Goal: Transaction & Acquisition: Purchase product/service

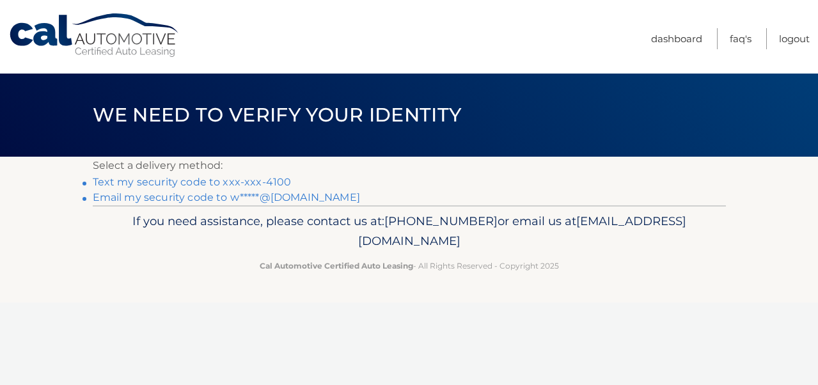
click at [191, 180] on link "Text my security code to xxx-xxx-4100" at bounding box center [192, 182] width 199 height 12
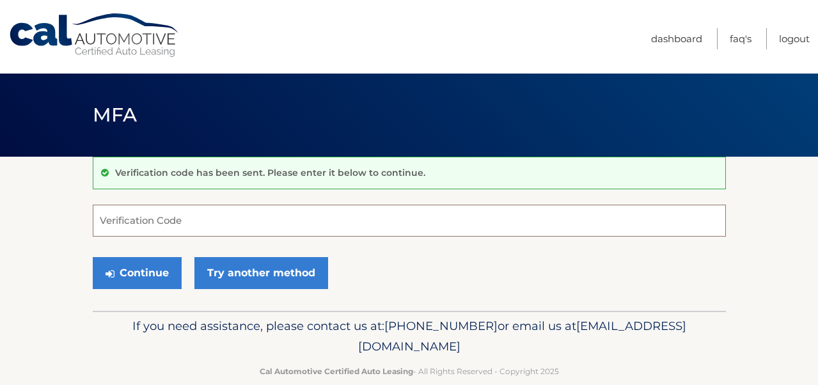
click at [146, 220] on input "Verification Code" at bounding box center [410, 221] width 634 height 32
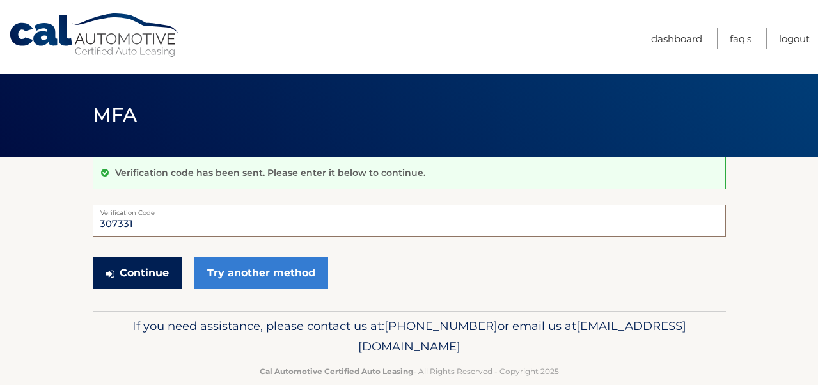
type input "307331"
click at [146, 269] on button "Continue" at bounding box center [137, 273] width 89 height 32
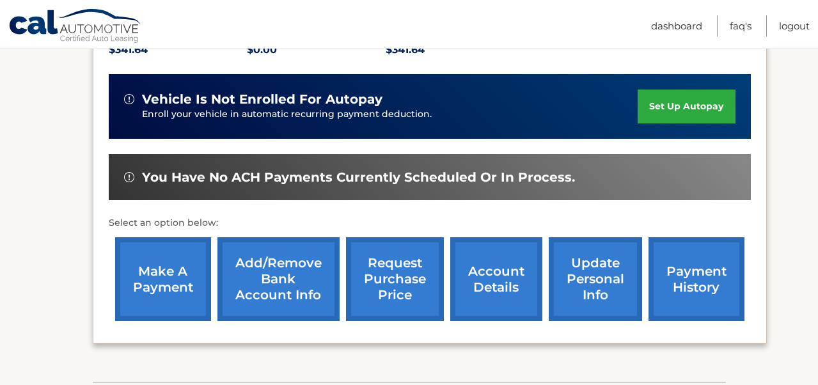
scroll to position [297, 0]
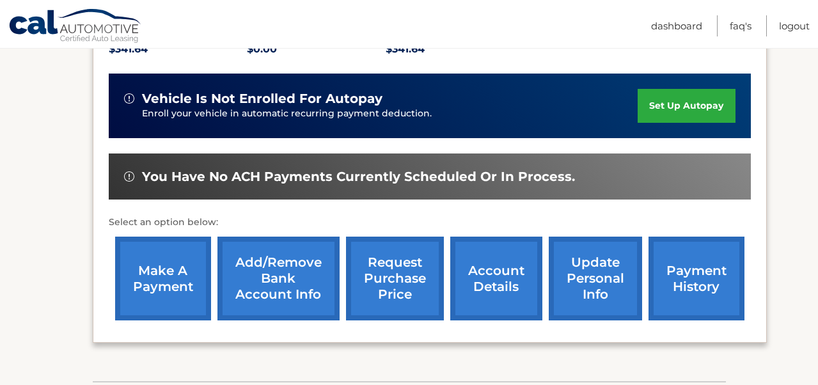
click at [173, 285] on link "make a payment" at bounding box center [163, 279] width 96 height 84
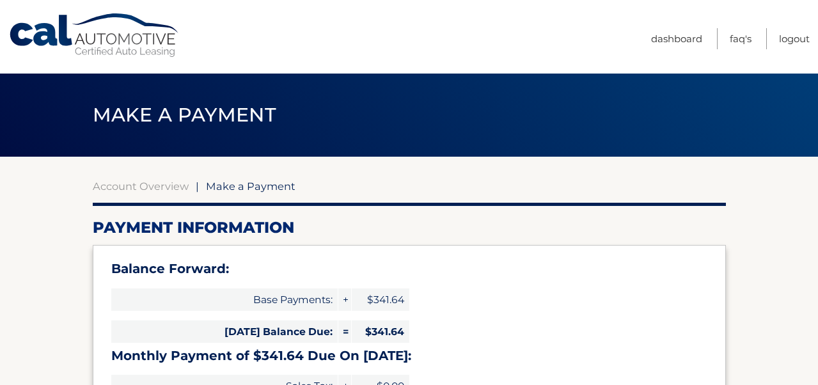
select select "OTliYWRhNzQtMjk3MC00ODRlLTkxNDAtOTkxMjViMmIzYWNk"
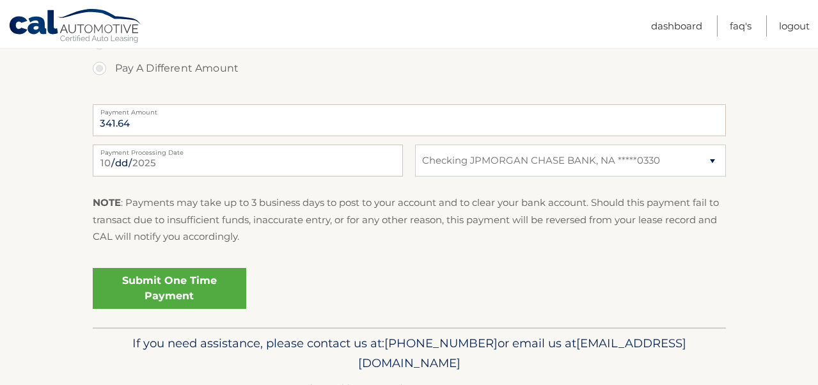
scroll to position [545, 0]
click at [281, 163] on input "2025-10-07" at bounding box center [248, 160] width 310 height 32
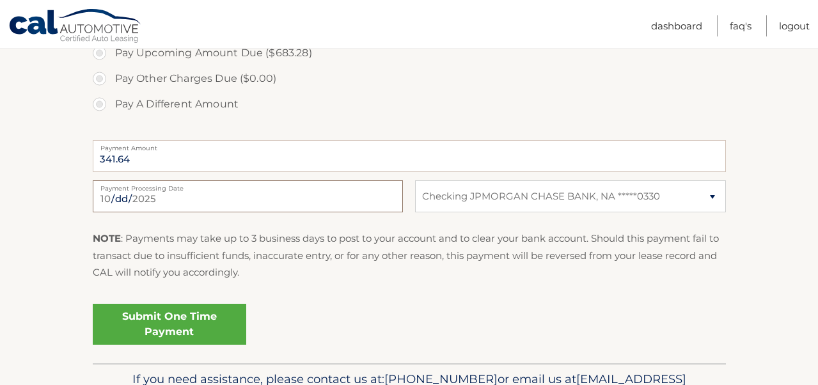
scroll to position [529, 0]
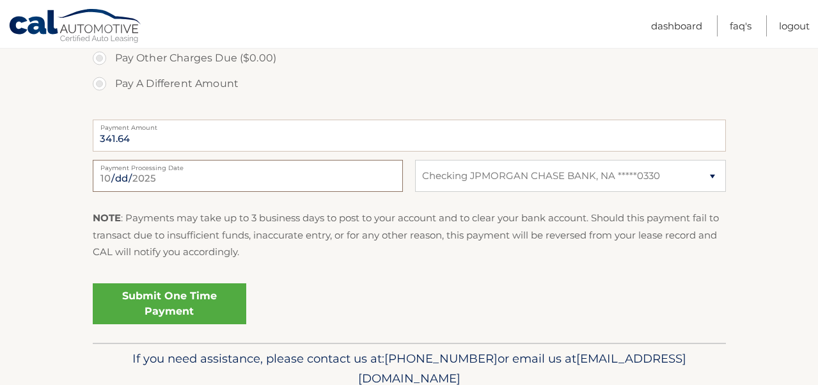
click at [245, 183] on input "2025-10-09" at bounding box center [248, 176] width 310 height 32
type input "2025-10-10"
click at [168, 307] on link "Submit One Time Payment" at bounding box center [170, 303] width 154 height 41
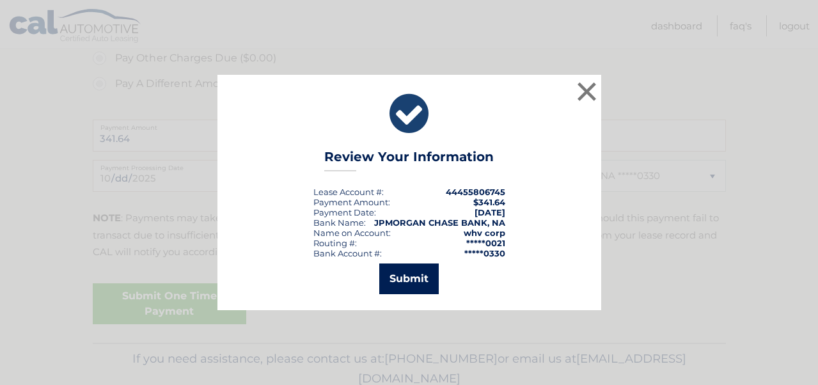
click at [404, 281] on button "Submit" at bounding box center [409, 279] width 60 height 31
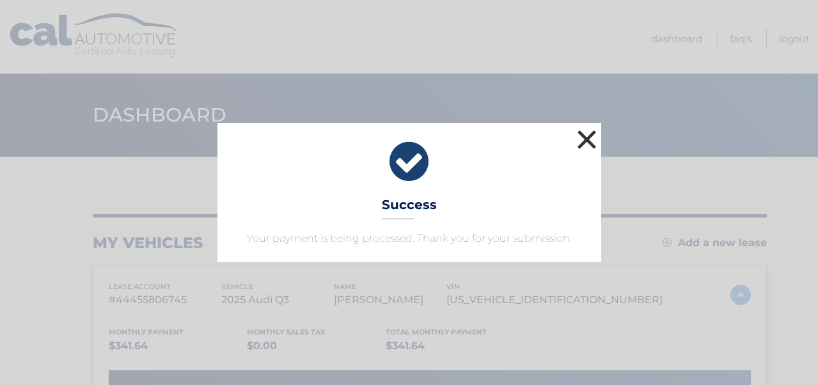
click at [586, 141] on button "×" at bounding box center [588, 140] width 26 height 26
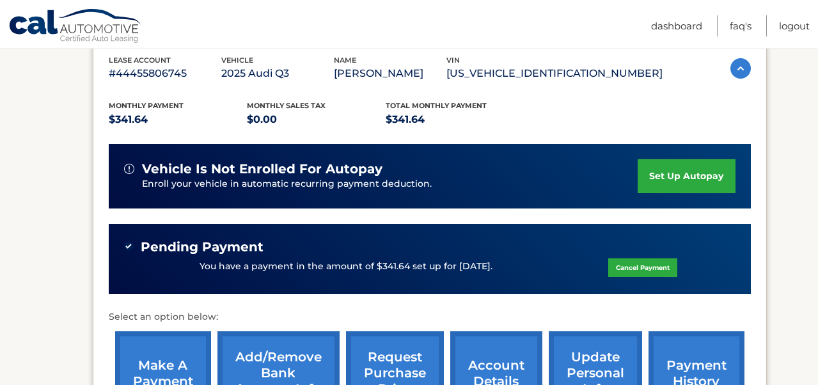
scroll to position [234, 0]
